Goal: Check status: Check status

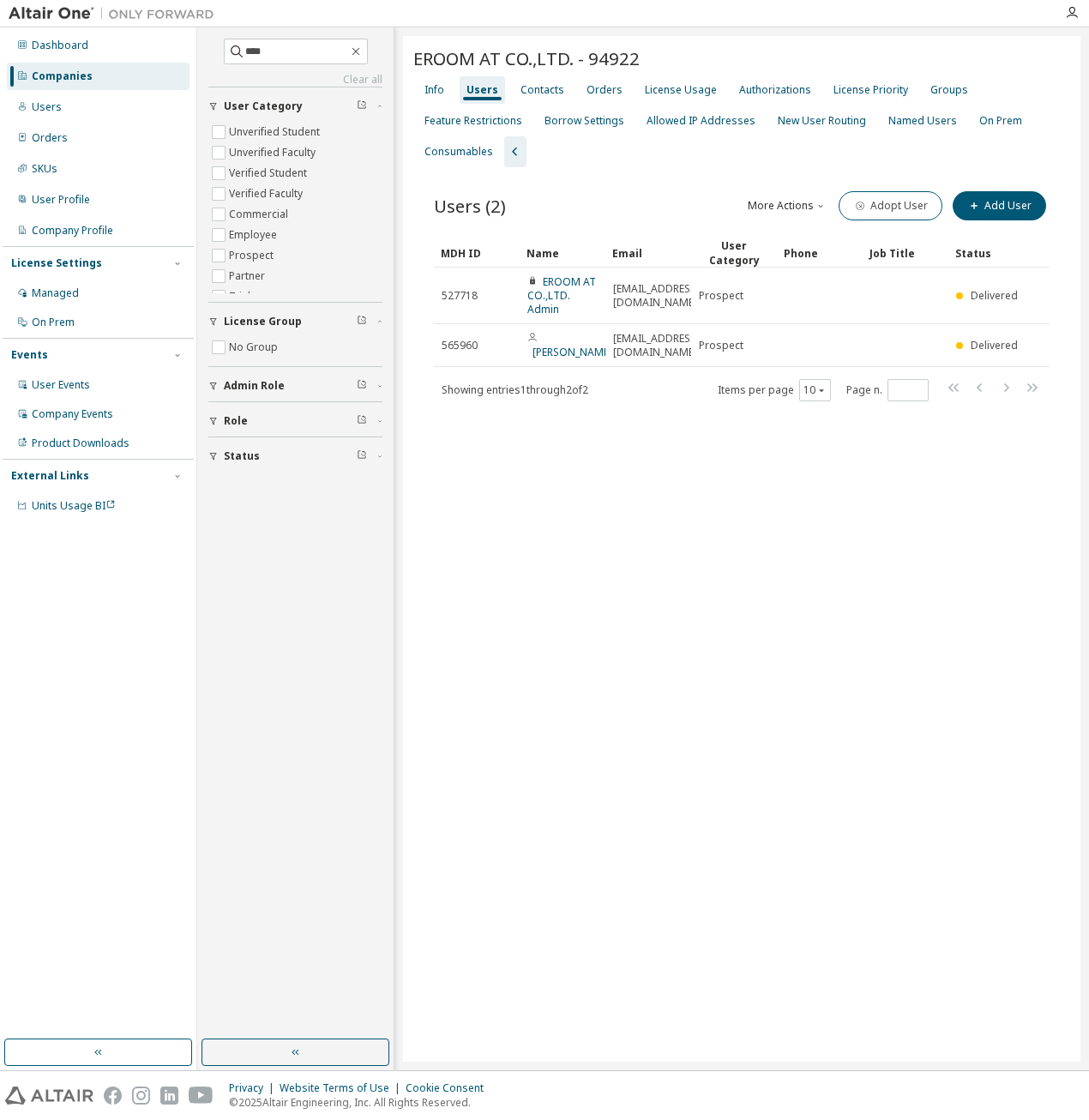
type input "****"
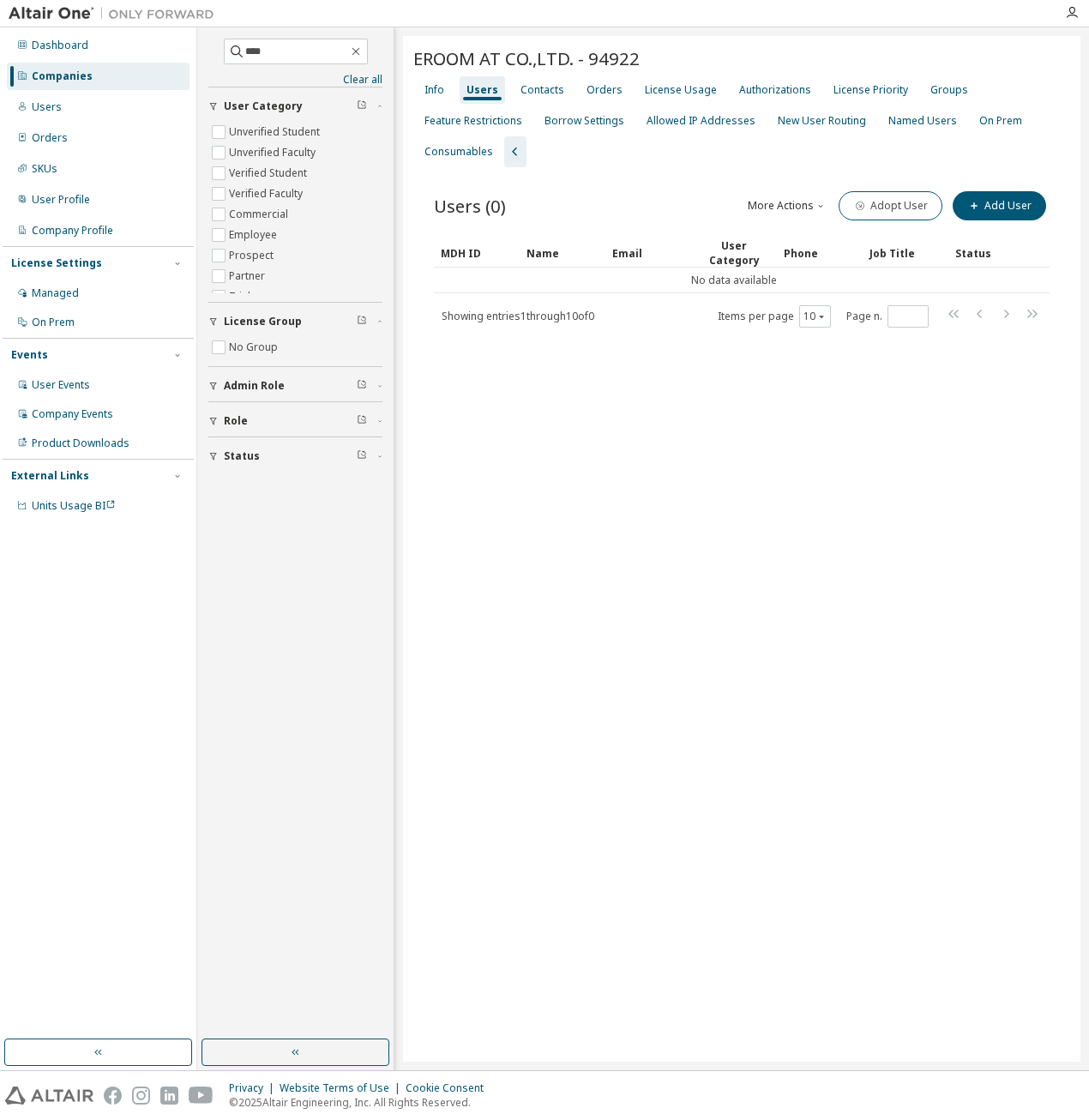
click at [33, 81] on div "Companies" at bounding box center [62, 75] width 61 height 14
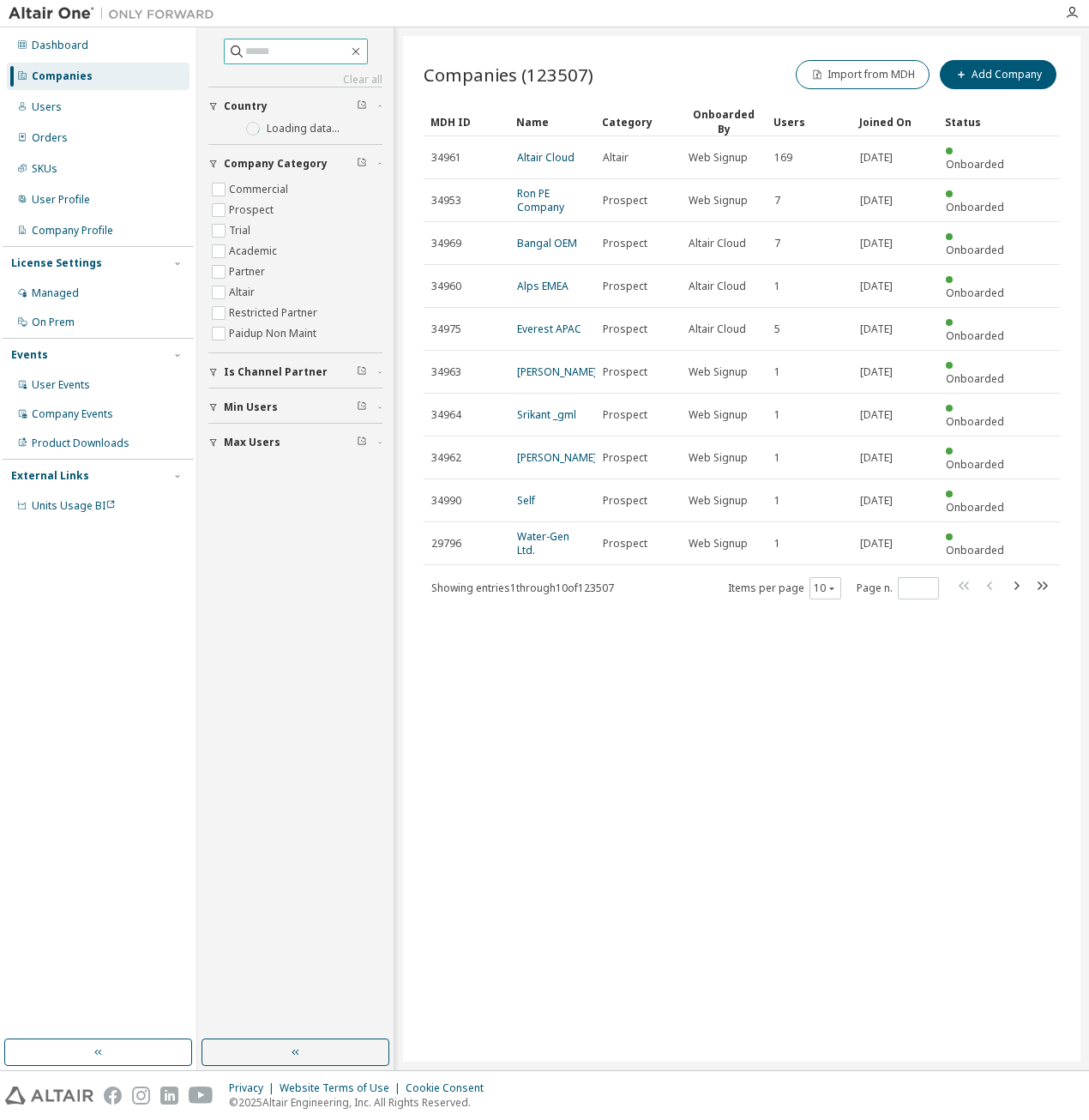
click at [257, 56] on input "text" at bounding box center [296, 52] width 103 height 17
type input "****"
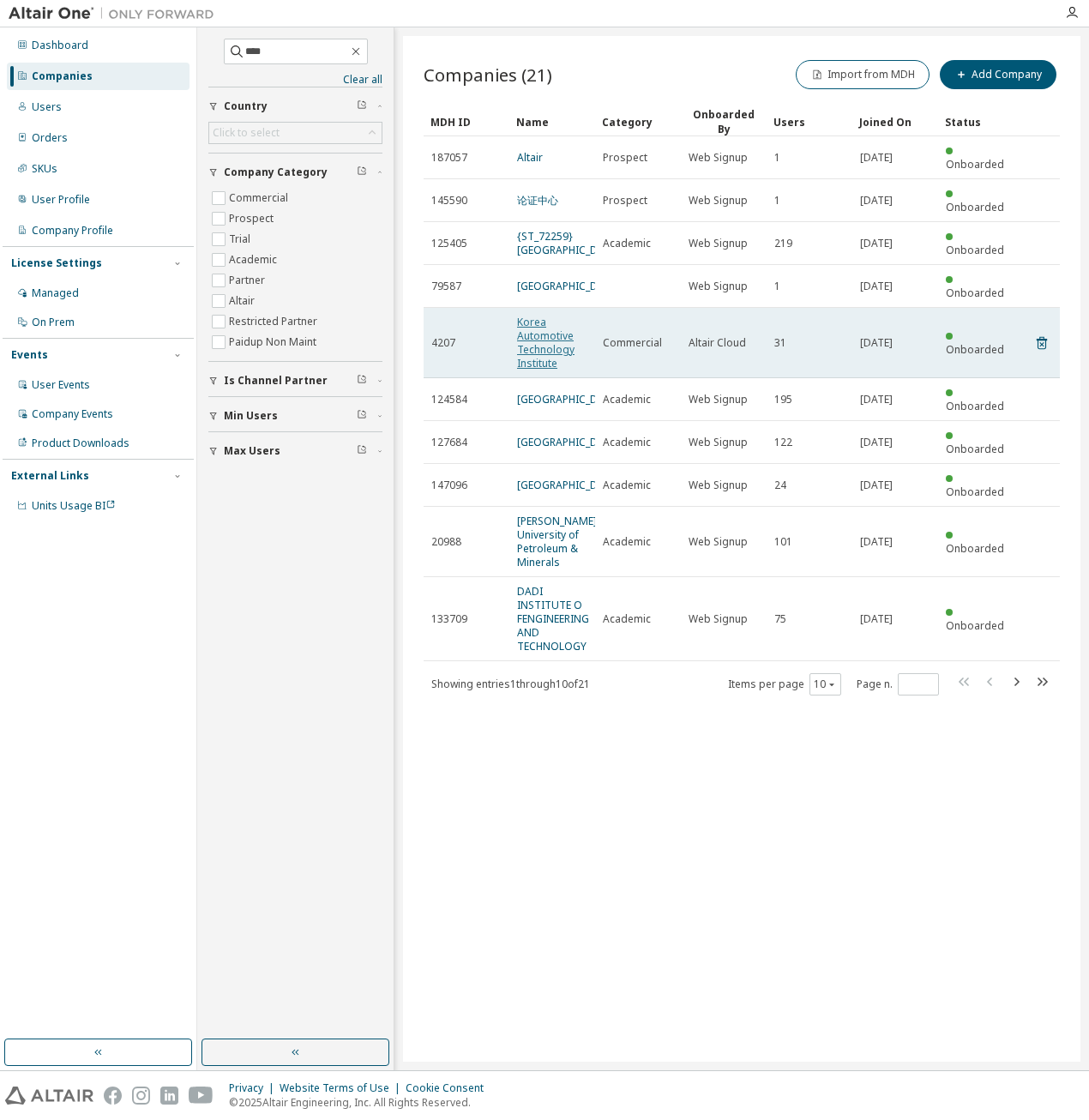
click at [554, 323] on link "Korea Automotive Technology Institute" at bounding box center [546, 342] width 57 height 56
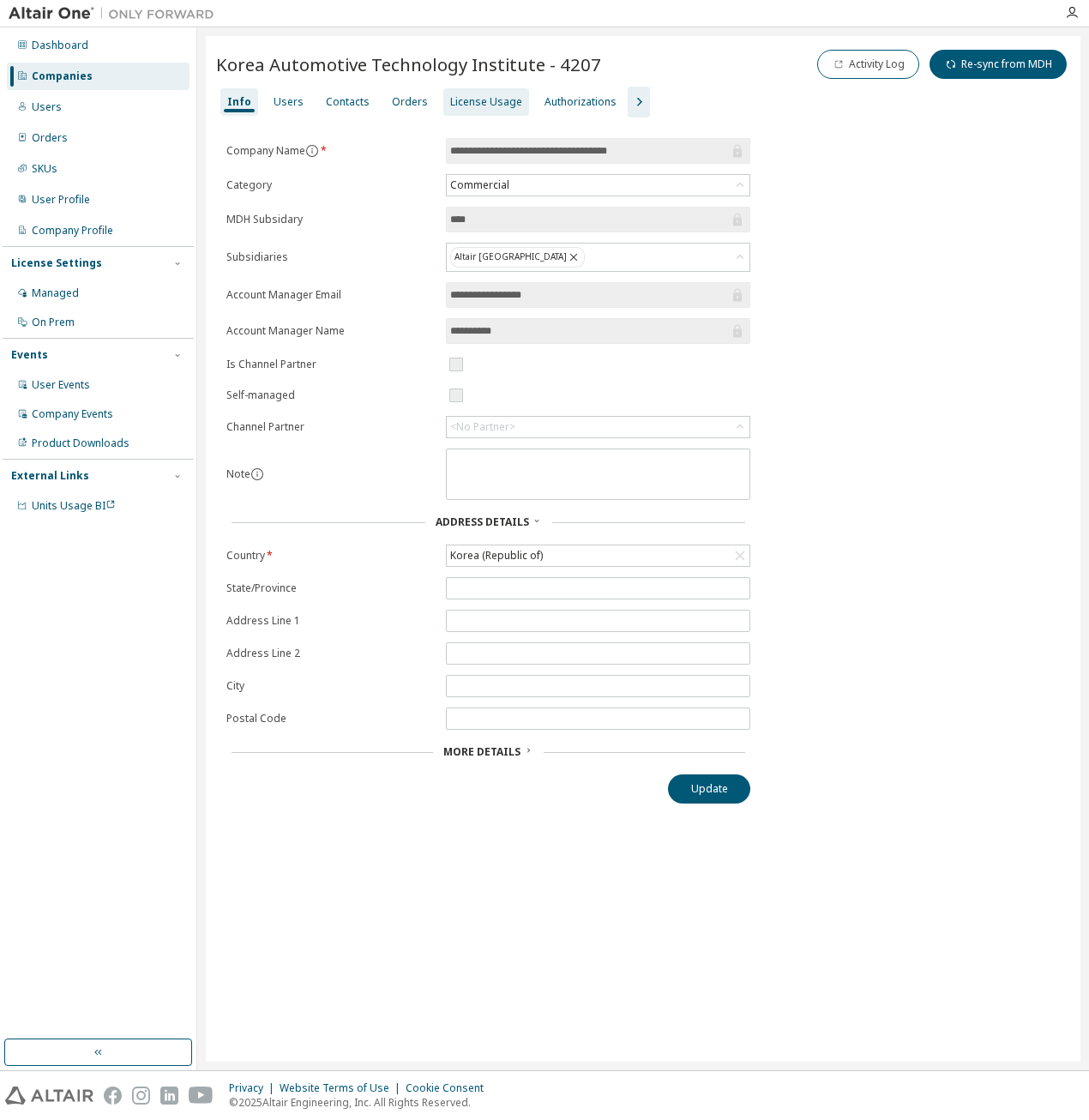
click at [492, 102] on div "License Usage" at bounding box center [486, 101] width 72 height 14
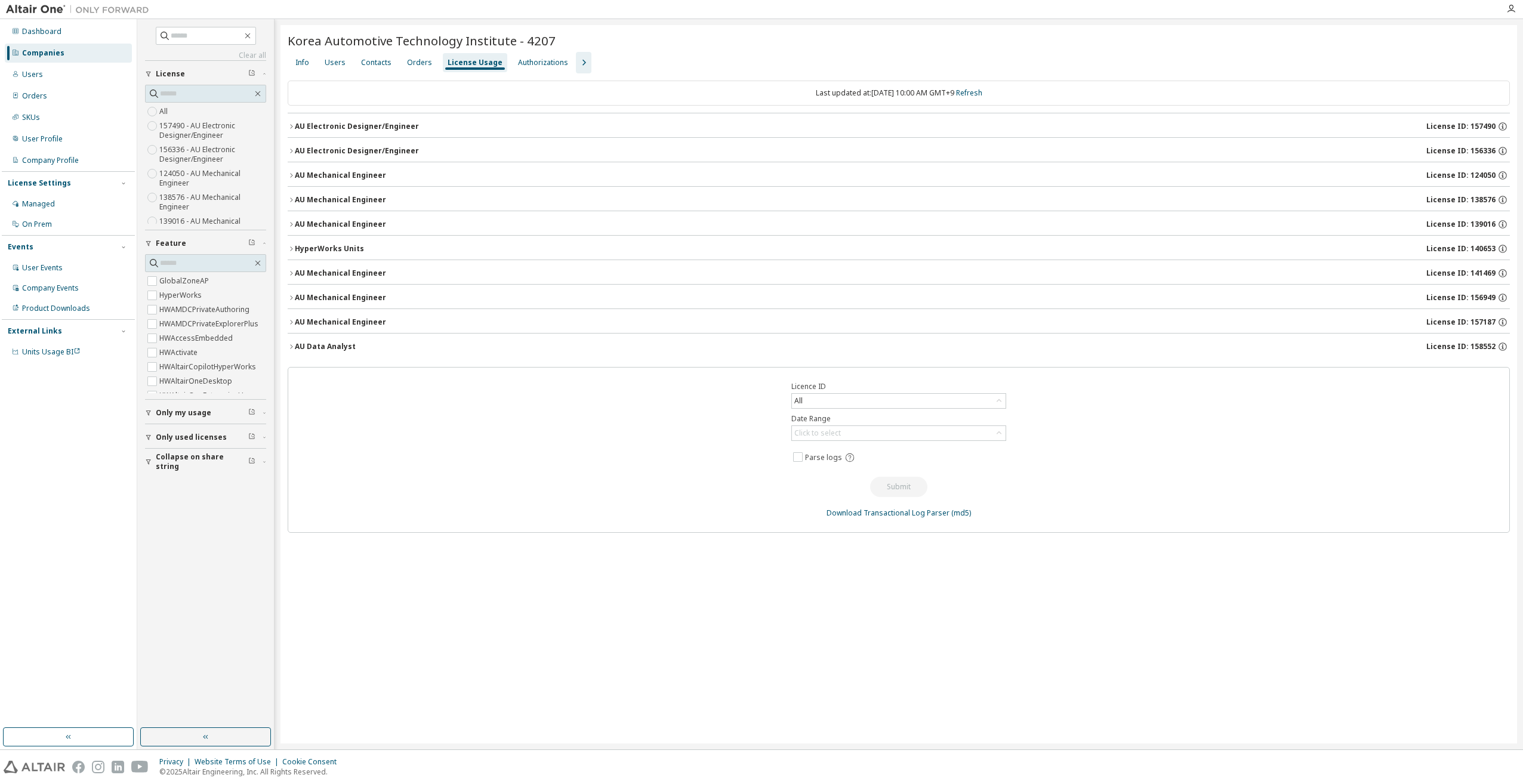
click at [369, 123] on div "AU Electronic Designer/Engineer" at bounding box center [357, 126] width 124 height 10
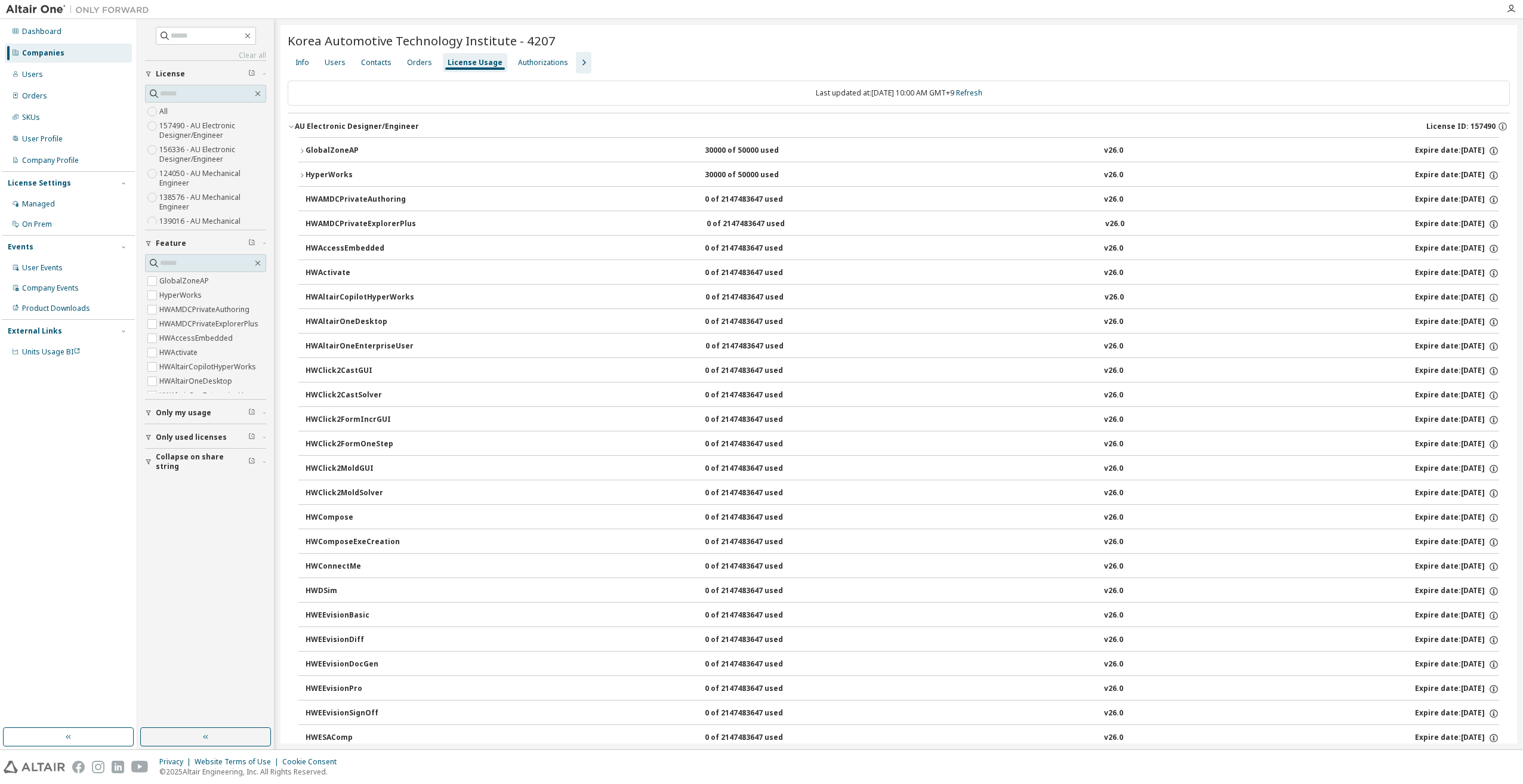
click at [454, 63] on div "License Usage" at bounding box center [475, 62] width 55 height 10
click at [476, 61] on div "License Usage" at bounding box center [475, 62] width 55 height 10
click at [336, 60] on div "Users" at bounding box center [335, 62] width 21 height 10
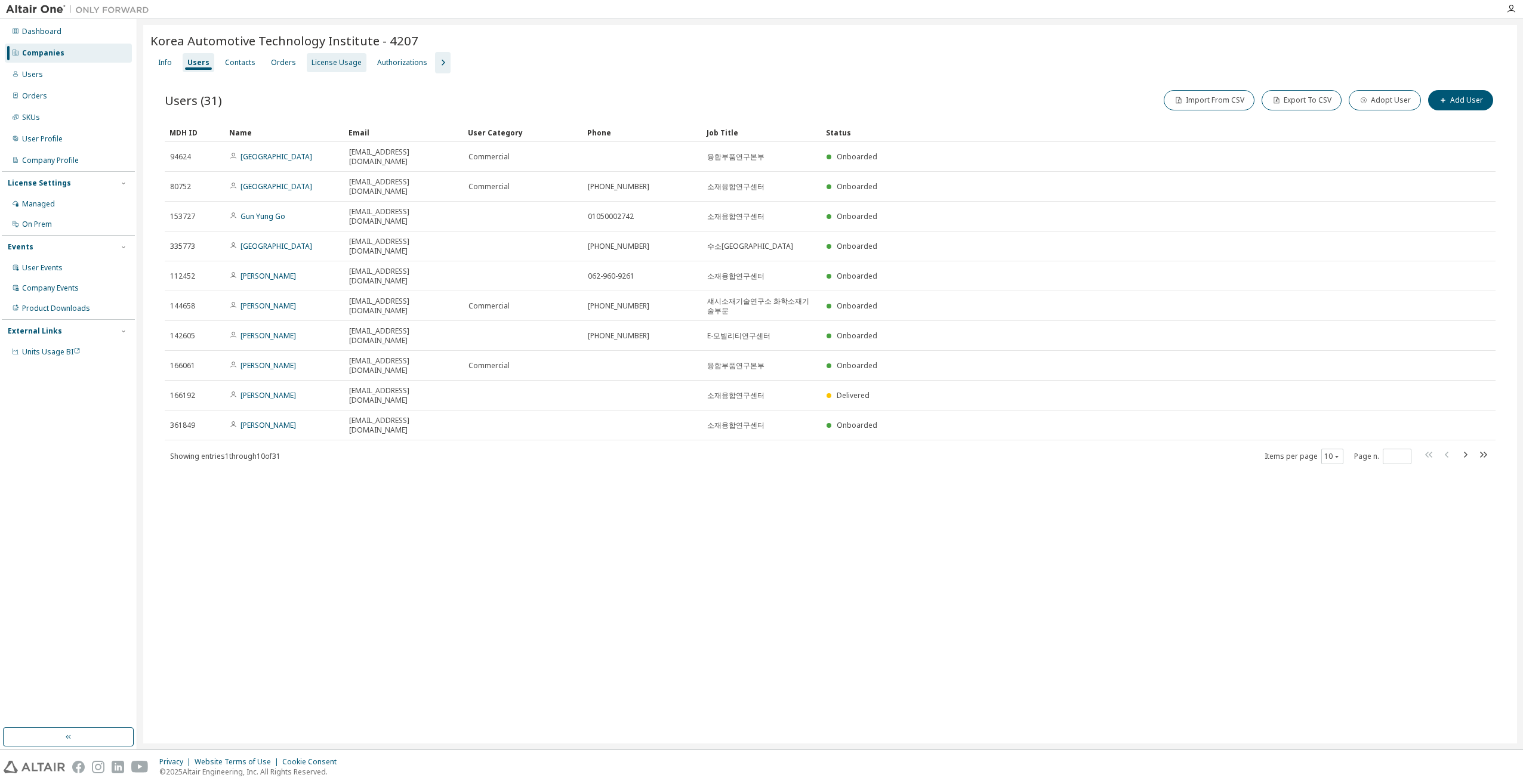
click at [324, 65] on div "License Usage" at bounding box center [336, 62] width 50 height 10
